Goal: Information Seeking & Learning: Check status

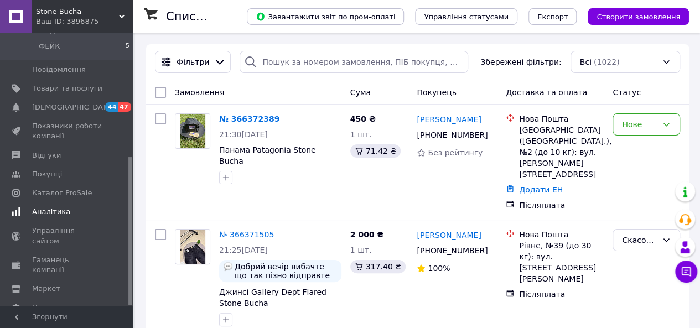
click at [65, 207] on span "Аналітика" at bounding box center [67, 212] width 70 height 10
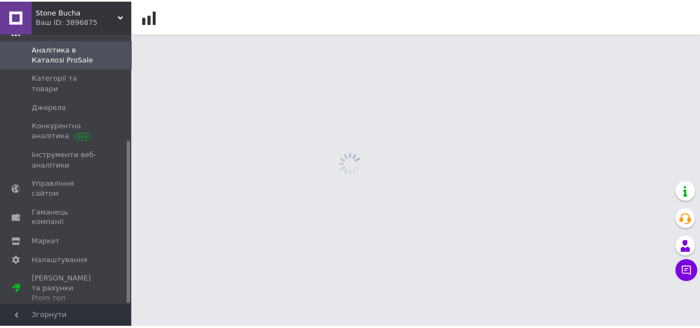
scroll to position [178, 0]
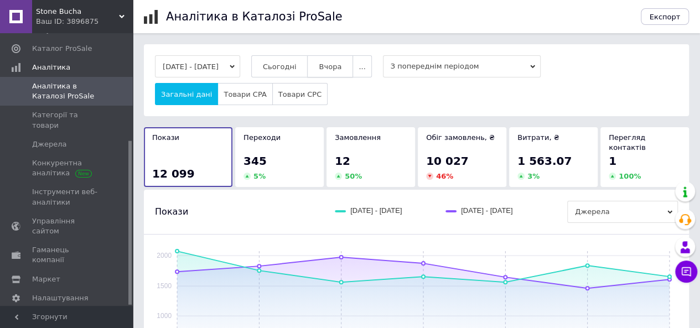
click at [329, 62] on button "Вчора" at bounding box center [330, 66] width 46 height 22
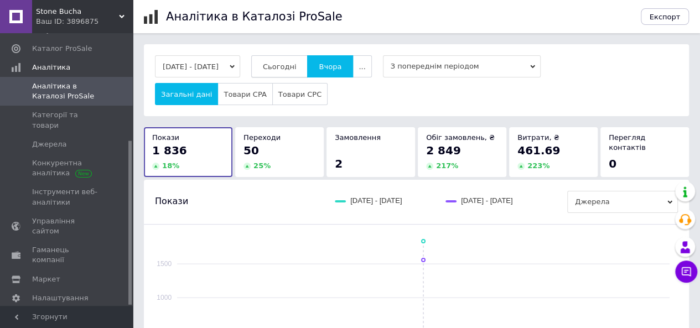
click at [296, 62] on span "Сьогодні" at bounding box center [280, 66] width 34 height 8
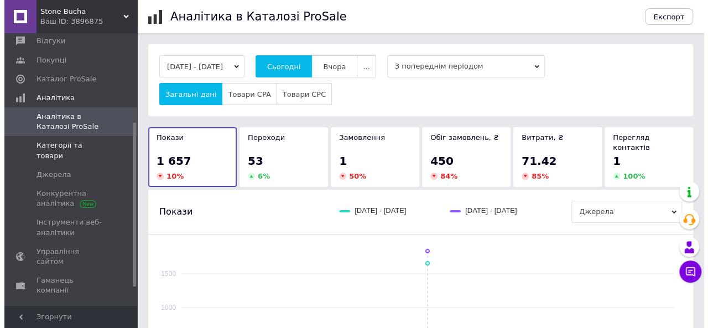
scroll to position [67, 0]
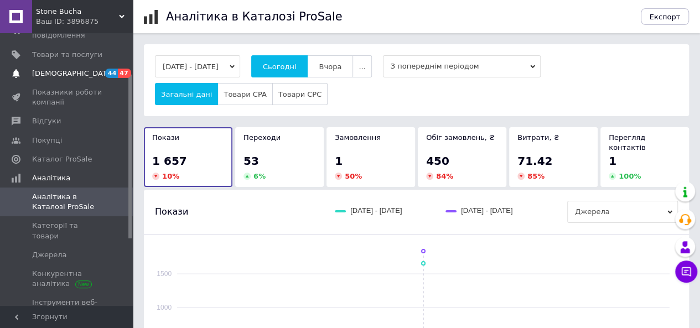
click at [77, 64] on link "Сповіщення 44 47" at bounding box center [68, 73] width 136 height 19
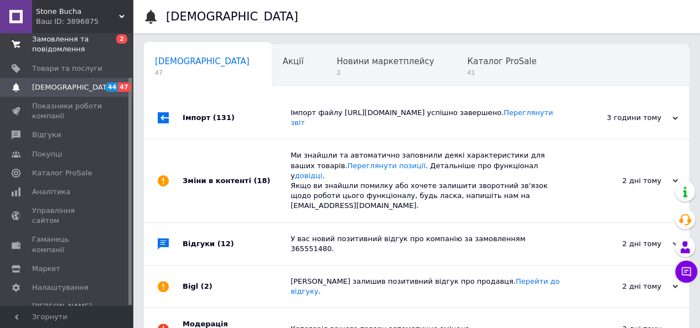
scroll to position [0, 3]
click at [76, 49] on span "Замовлення та повідомлення" at bounding box center [67, 44] width 70 height 20
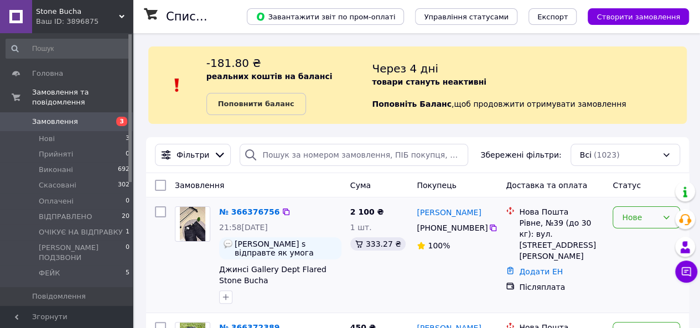
click at [628, 212] on div "Нове" at bounding box center [639, 217] width 35 height 12
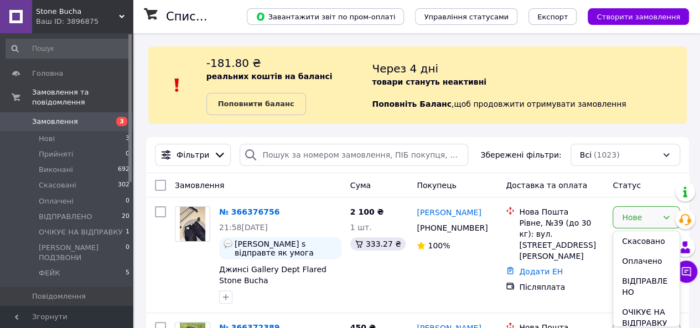
scroll to position [97, 0]
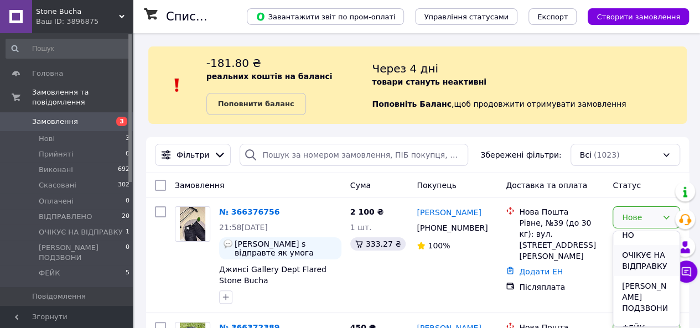
click at [630, 270] on li "ОЧІКУЄ НА ВІДПРАВКУ" at bounding box center [646, 260] width 66 height 31
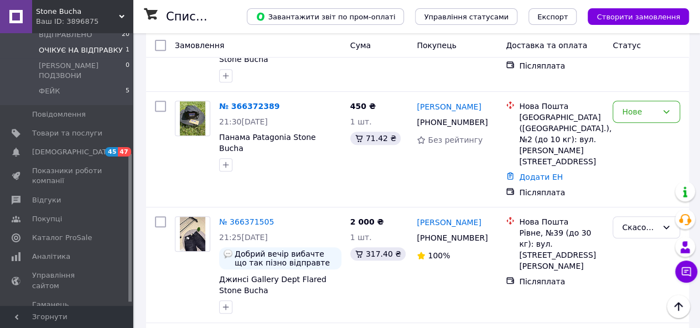
scroll to position [221, 0]
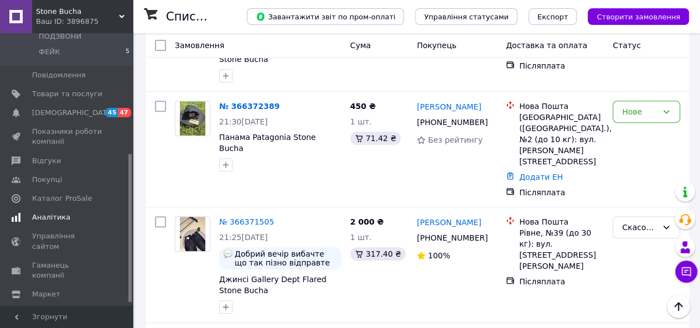
click at [60, 212] on span "Аналітика" at bounding box center [51, 217] width 38 height 10
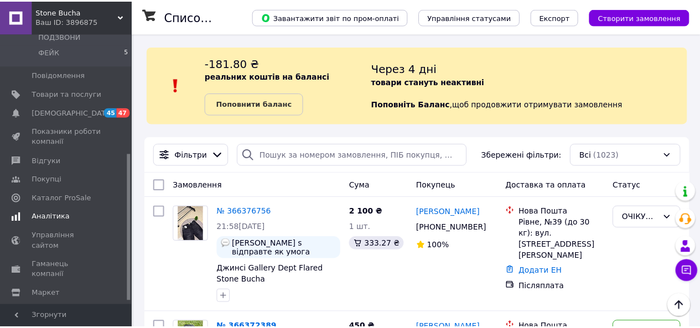
scroll to position [178, 0]
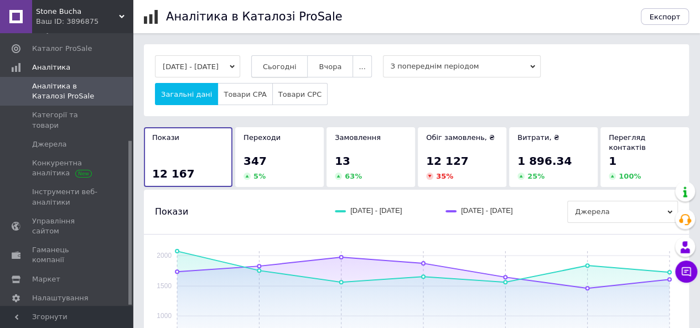
click at [303, 72] on button "Сьогодні" at bounding box center [279, 66] width 57 height 22
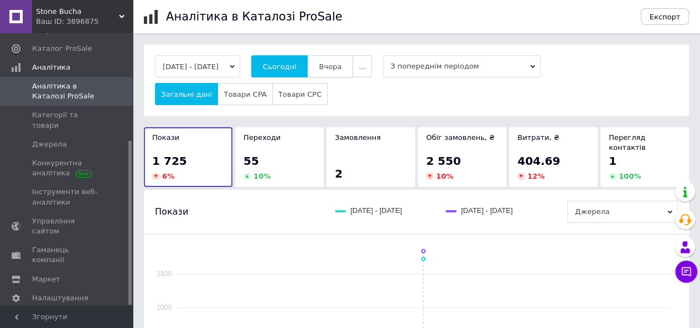
click at [341, 66] on span "Вчора" at bounding box center [330, 66] width 23 height 8
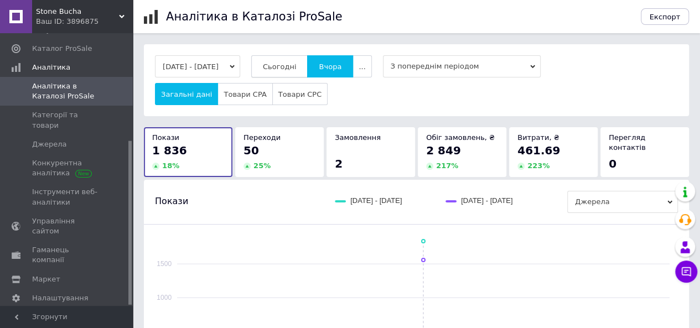
click at [308, 65] on button "Сьогодні" at bounding box center [279, 66] width 57 height 22
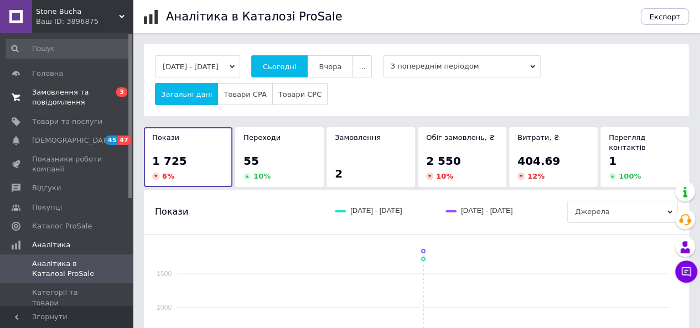
click at [72, 96] on span "Замовлення та повідомлення" at bounding box center [67, 97] width 70 height 20
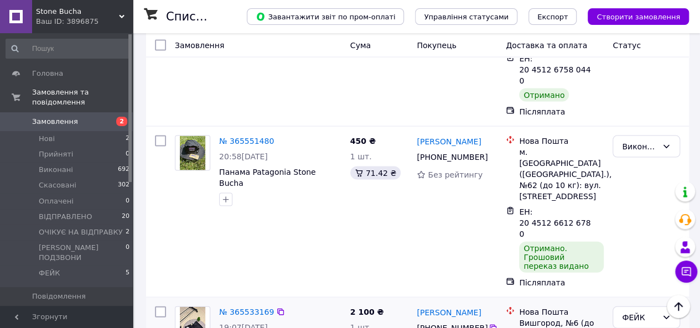
scroll to position [1088, 0]
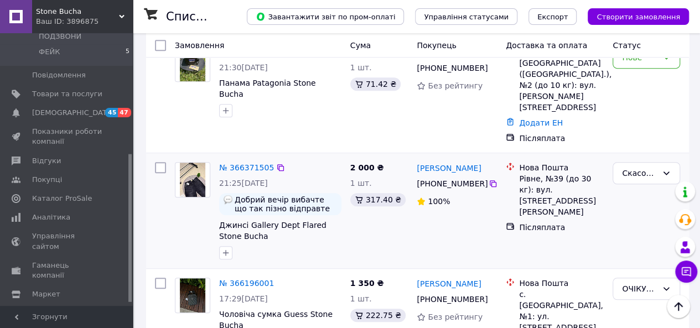
scroll to position [277, 0]
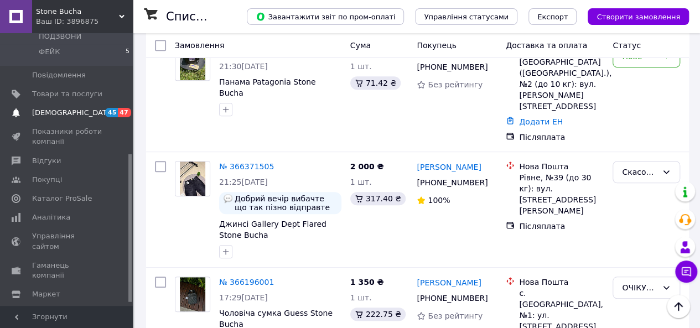
click at [106, 108] on span "45" at bounding box center [111, 112] width 13 height 9
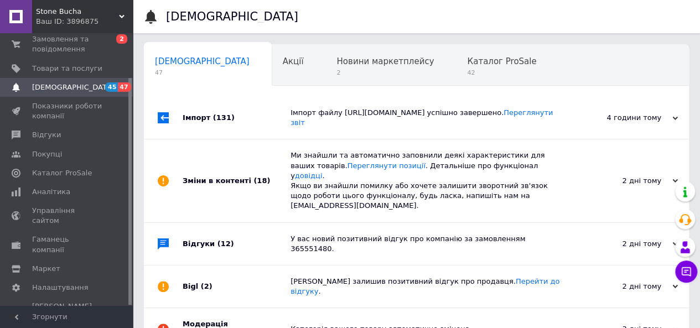
scroll to position [0, 3]
click at [76, 187] on span "Аналітика" at bounding box center [67, 192] width 70 height 10
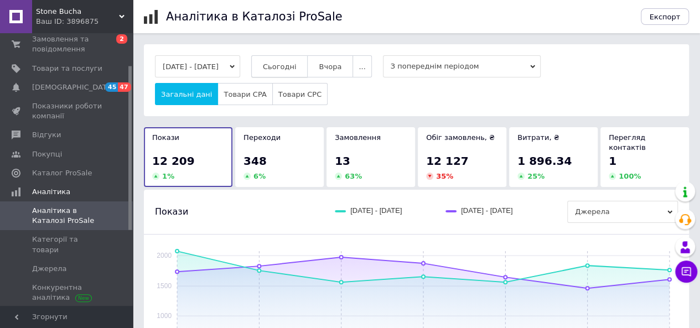
click at [284, 62] on span "Сьогодні" at bounding box center [280, 66] width 34 height 8
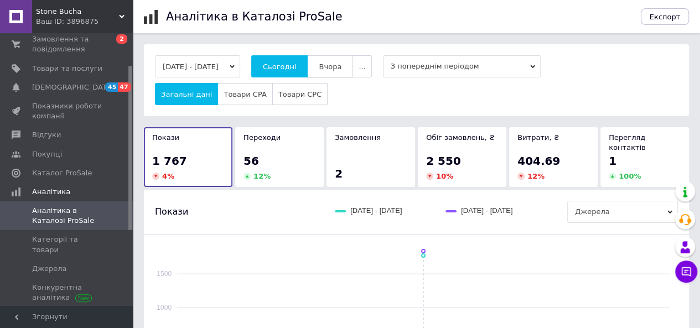
click at [341, 62] on span "Вчора" at bounding box center [330, 66] width 23 height 8
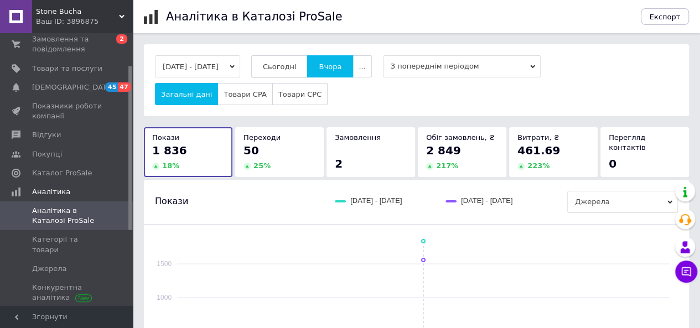
click at [303, 60] on button "Сьогодні" at bounding box center [279, 66] width 57 height 22
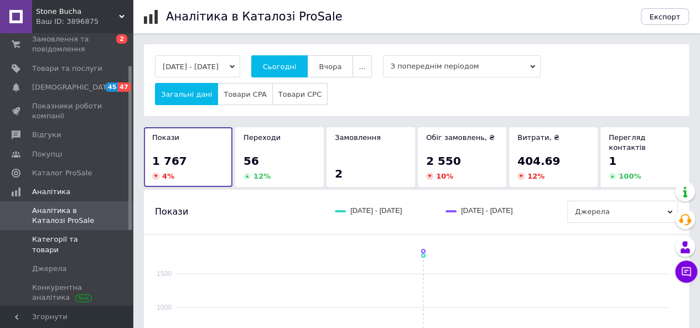
click at [91, 235] on span "Категорії та товари" at bounding box center [67, 244] width 70 height 20
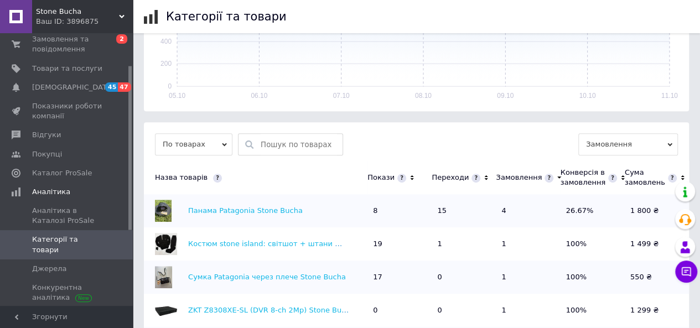
scroll to position [286, 0]
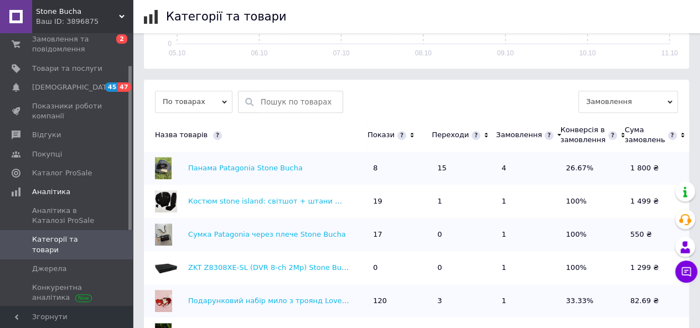
click at [482, 137] on icon at bounding box center [485, 135] width 7 height 9
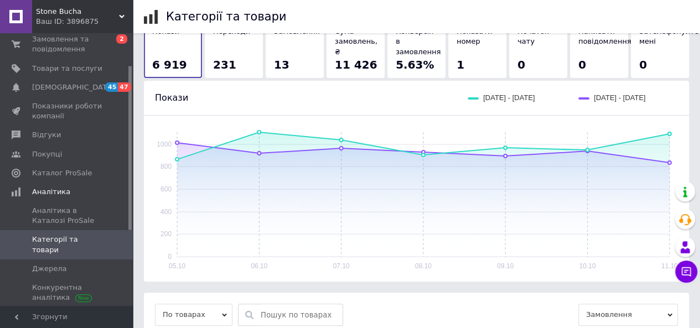
scroll to position [65, 0]
